Goal: Information Seeking & Learning: Understand process/instructions

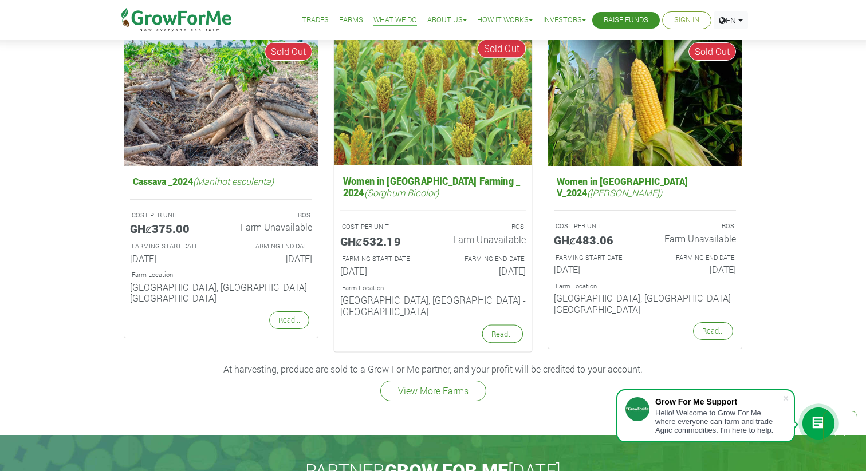
scroll to position [1430, 0]
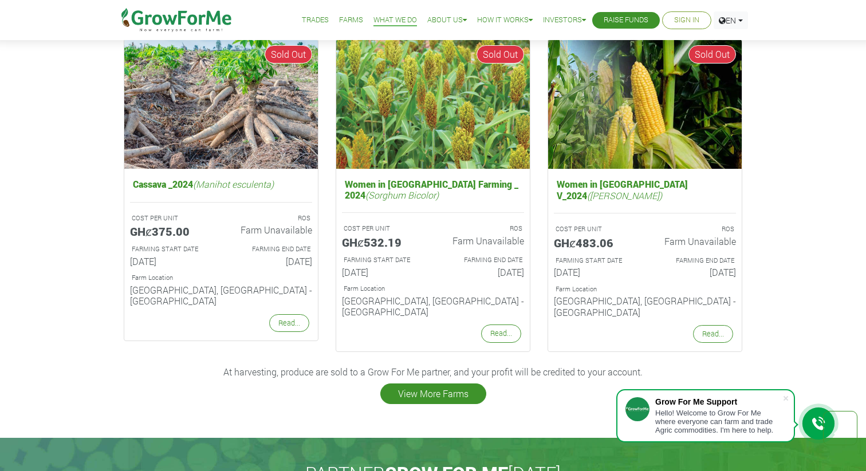
click at [437, 384] on link "View More Farms" at bounding box center [433, 394] width 106 height 21
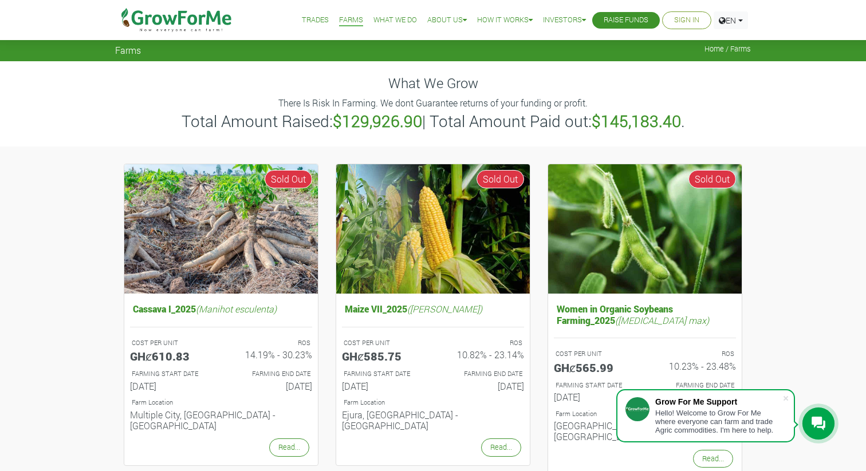
click at [413, 107] on p "There Is Risk In Farming. We dont Guarantee returns of your funding or profit." at bounding box center [433, 103] width 632 height 14
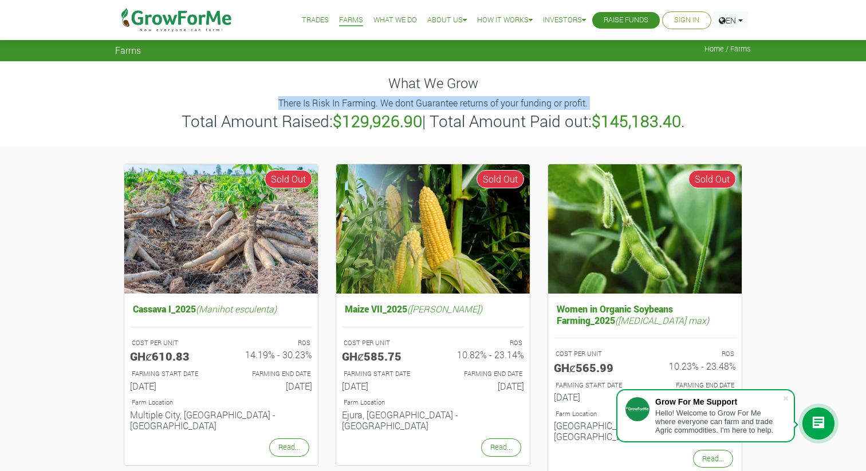
click at [496, 94] on div "What We Grow There Is Risk In Farming. We dont Guarantee returns of your fundin…" at bounding box center [433, 103] width 653 height 85
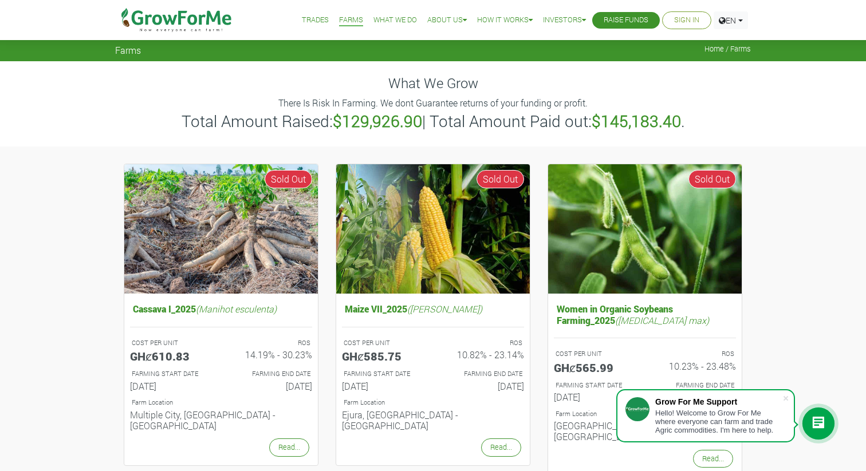
click at [496, 94] on div "What We Grow There Is Risk In Farming. We dont Guarantee returns of your fundin…" at bounding box center [433, 103] width 653 height 85
click at [511, 101] on p "There Is Risk In Farming. We dont Guarantee returns of your funding or profit." at bounding box center [433, 103] width 632 height 14
click at [549, 101] on p "There Is Risk In Farming. We dont Guarantee returns of your funding or profit." at bounding box center [433, 103] width 632 height 14
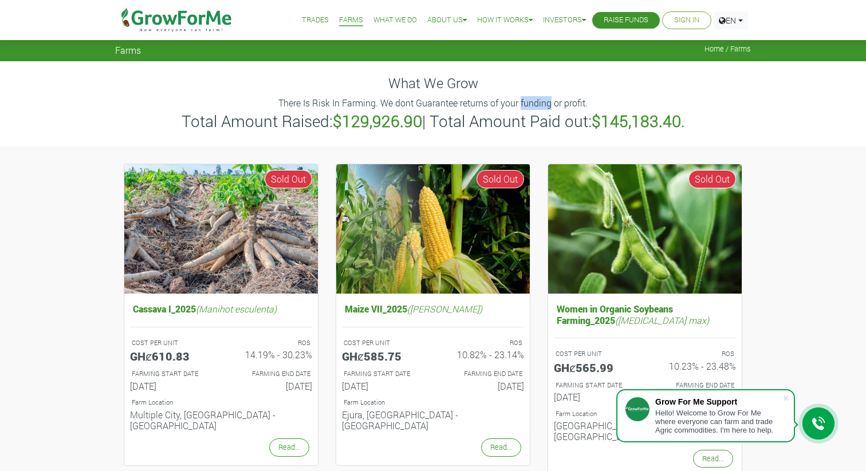
click at [575, 100] on p "There Is Risk In Farming. We dont Guarantee returns of your funding or profit." at bounding box center [433, 103] width 632 height 14
click at [488, 48] on link "How To" at bounding box center [521, 48] width 96 height 26
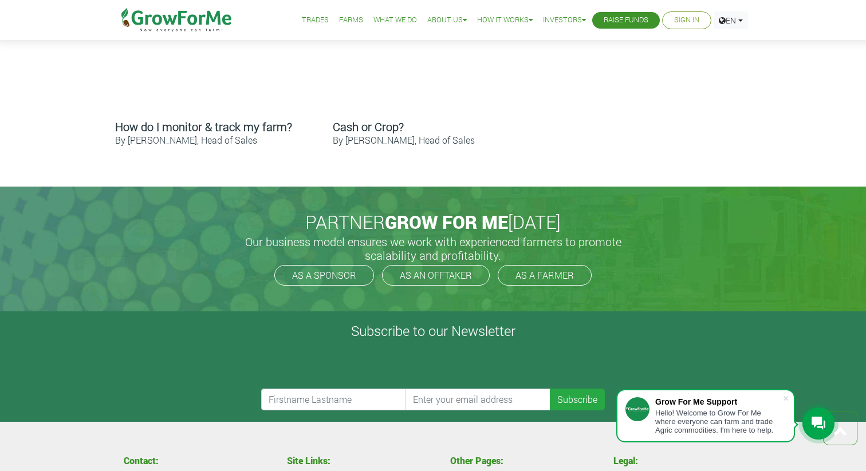
scroll to position [827, 0]
